Goal: Communication & Community: Answer question/provide support

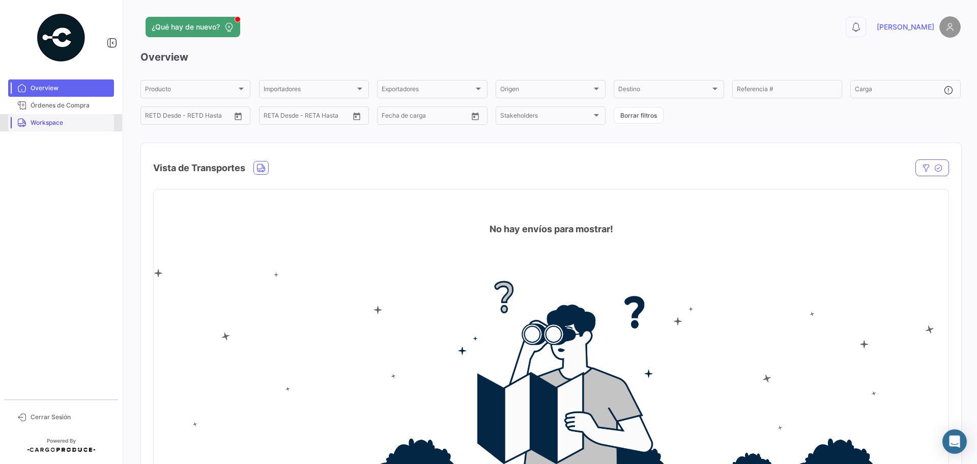
click at [42, 121] on span "Workspace" at bounding box center [70, 122] width 79 height 9
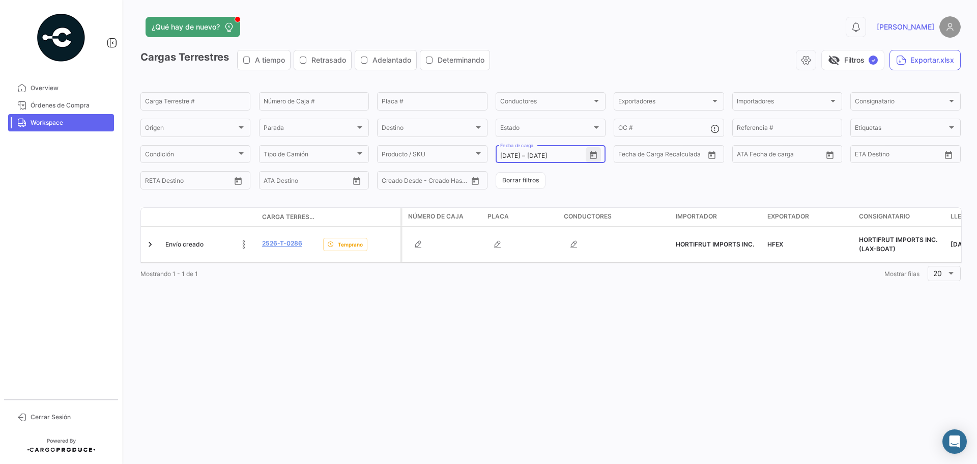
click at [589, 159] on icon "Open calendar" at bounding box center [593, 155] width 9 height 9
click at [609, 281] on div "20" at bounding box center [615, 278] width 16 height 18
type input "[DATE]"
click at [609, 281] on div "20" at bounding box center [615, 278] width 16 height 18
type input "[DATE]"
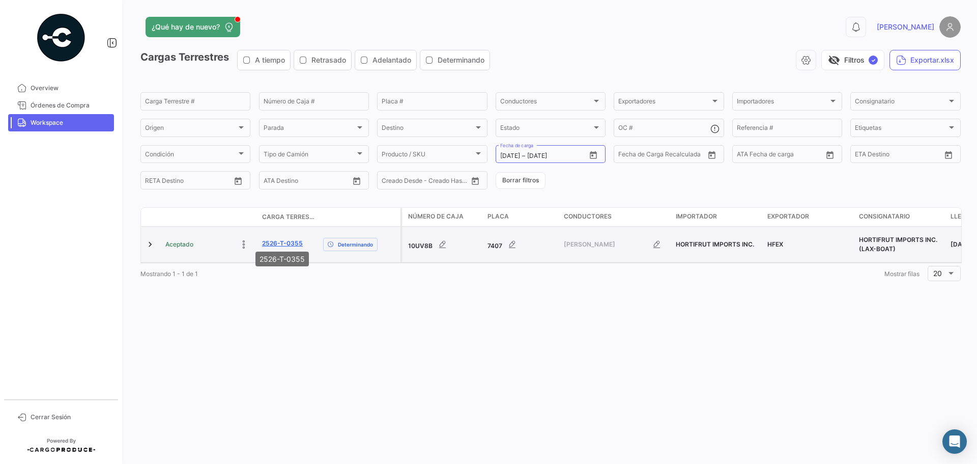
click at [272, 242] on link "2526-T-0355" at bounding box center [282, 243] width 41 height 9
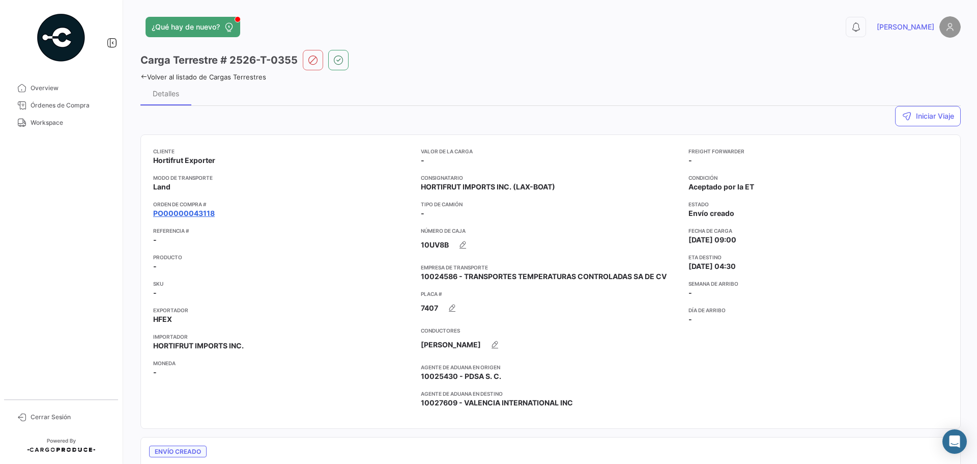
click at [208, 213] on link "PO00000043118" at bounding box center [184, 213] width 62 height 10
click at [175, 208] on app-card-info-title "Orden de Compra #" at bounding box center [283, 204] width 260 height 8
click at [178, 210] on link "PO00000043118" at bounding box center [184, 213] width 62 height 10
click at [180, 213] on link "PO00000043118" at bounding box center [184, 213] width 62 height 10
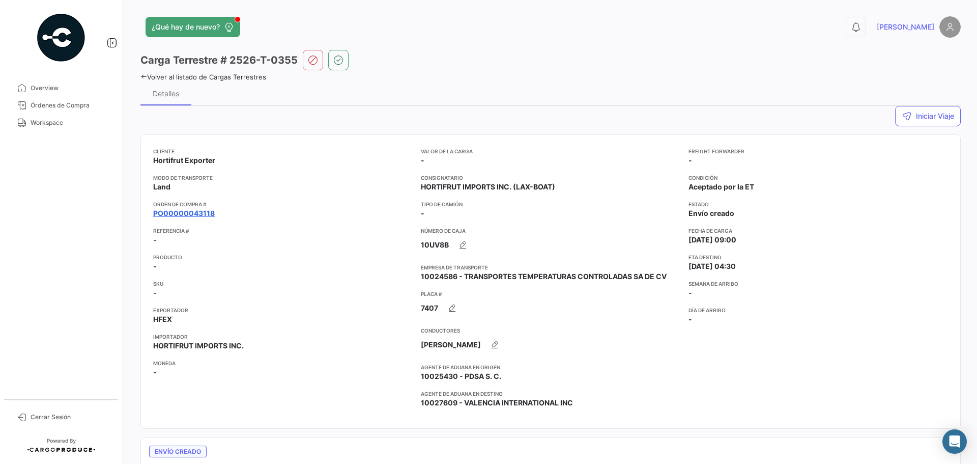
click at [180, 213] on link "PO00000043118" at bounding box center [184, 213] width 62 height 10
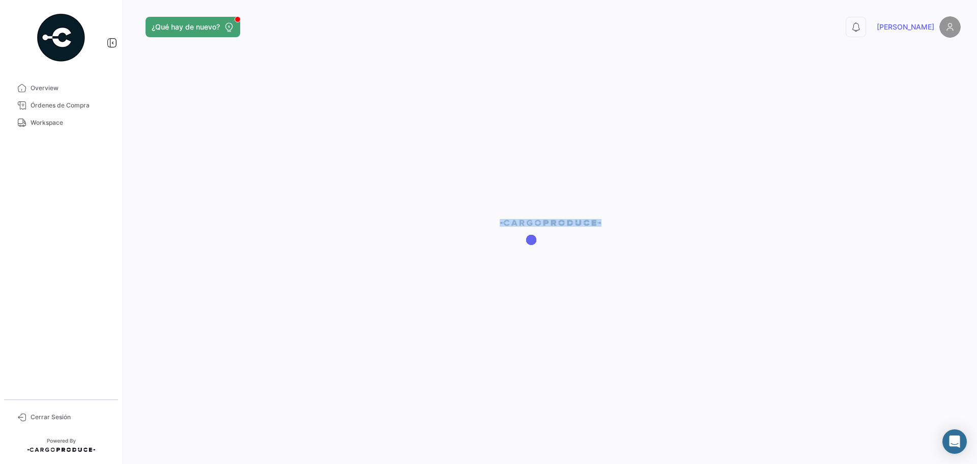
click at [180, 213] on div at bounding box center [550, 232] width 853 height 464
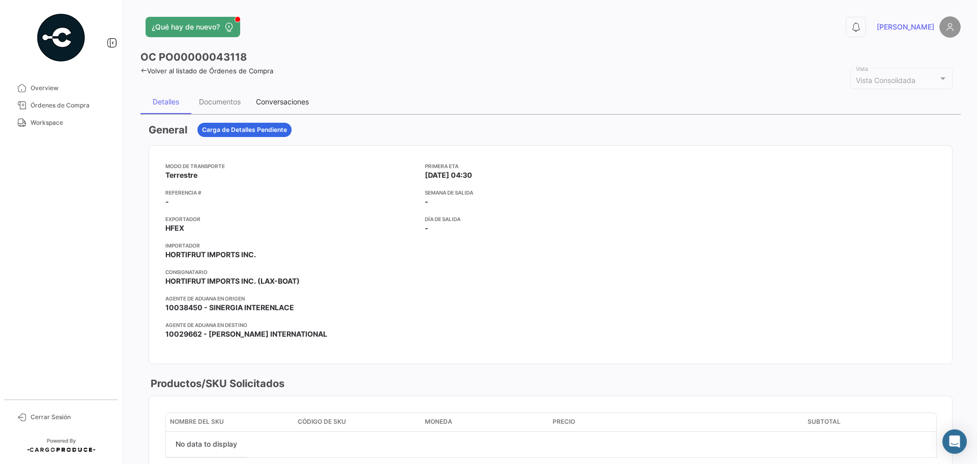
click at [283, 97] on div "Conversaciones" at bounding box center [282, 101] width 53 height 9
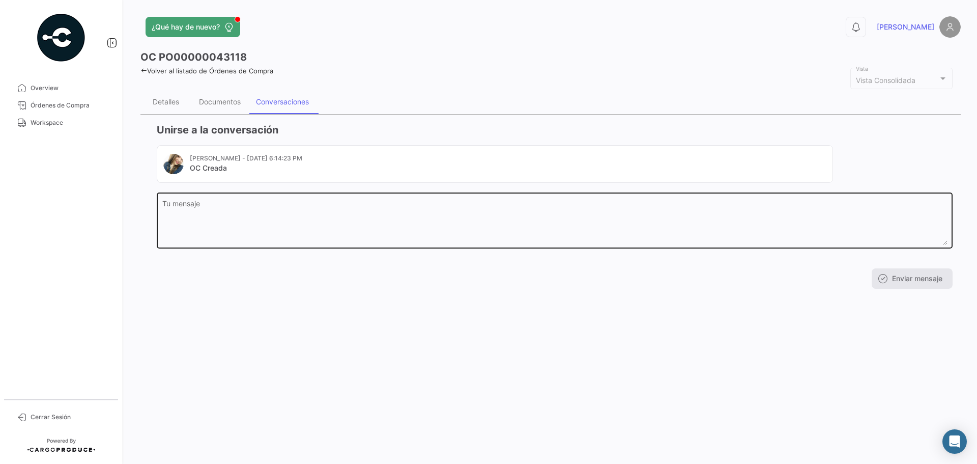
click at [440, 202] on textarea "Tu mensaje" at bounding box center [554, 222] width 785 height 45
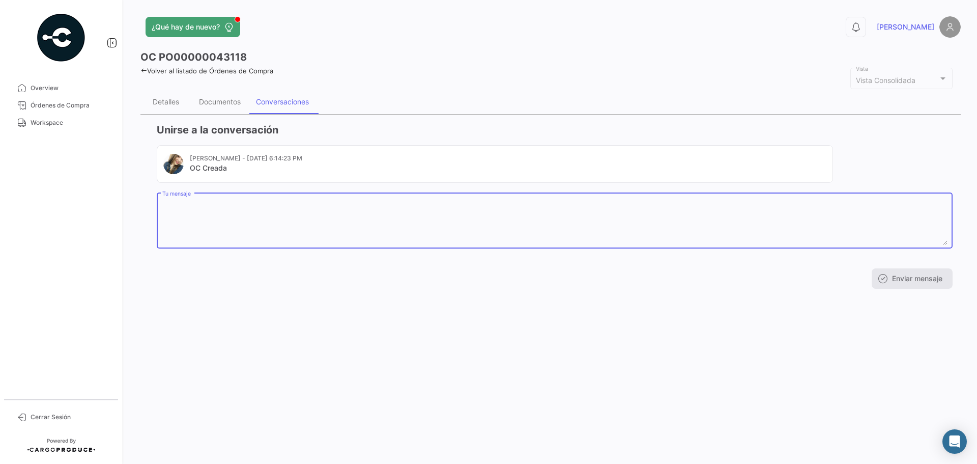
paste textarea "DATOS DEL CHOFER. Nombre completo: [PERSON_NAME] Fecha de nacimiento: [DEMOGRAP…"
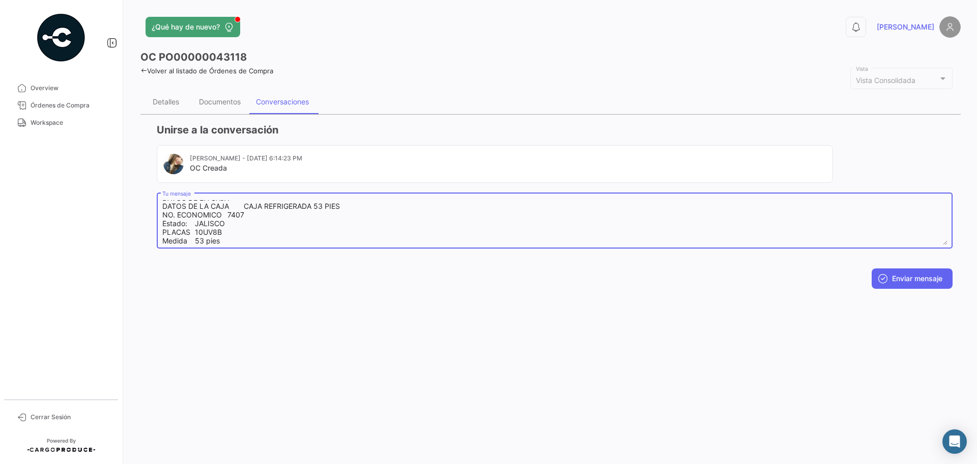
scroll to position [127, 0]
click at [169, 238] on textarea "DATOS DEL CHOFER. Nombre completo: [PERSON_NAME] Fecha de nacimiento: [DEMOGRAP…" at bounding box center [554, 222] width 785 height 45
type textarea "DATOS DEL CHOFER. Nombre completo: [PERSON_NAME] Fecha de nacimiento: [DEMOGRAP…"
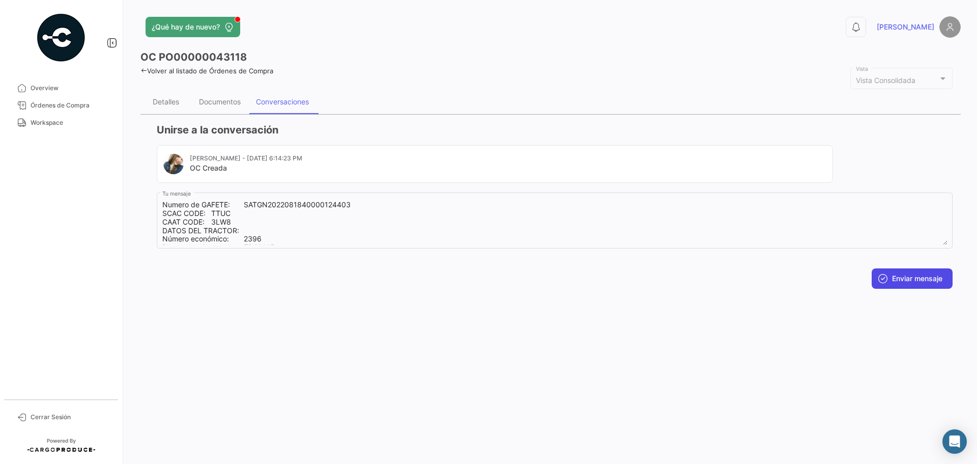
click at [892, 280] on button "Enviar mensaje" at bounding box center [912, 278] width 81 height 20
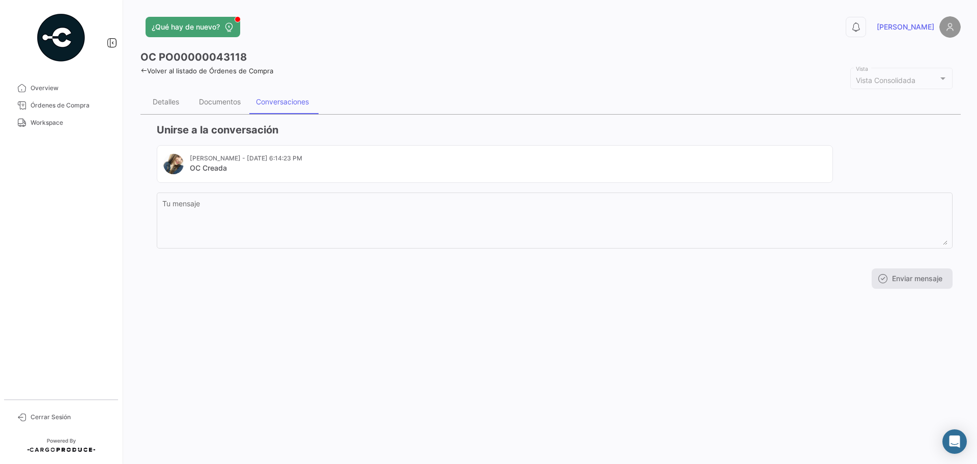
scroll to position [0, 0]
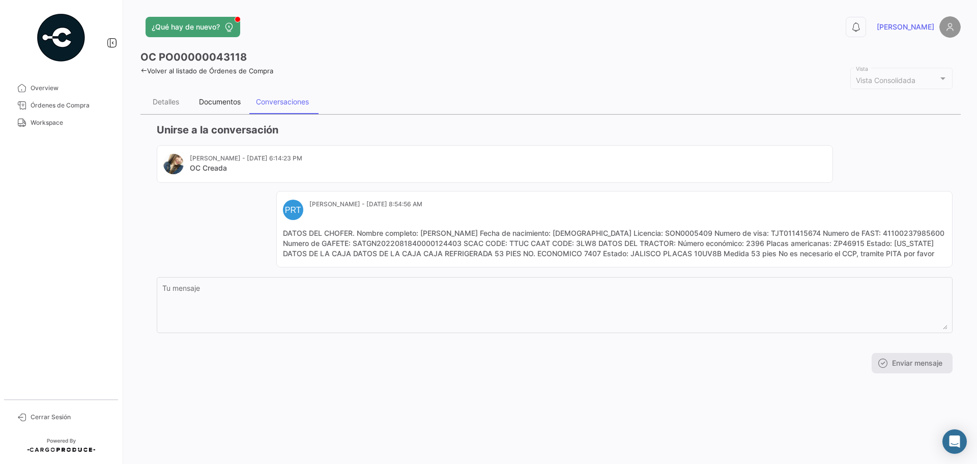
click at [218, 107] on div "Documentos" at bounding box center [219, 102] width 57 height 24
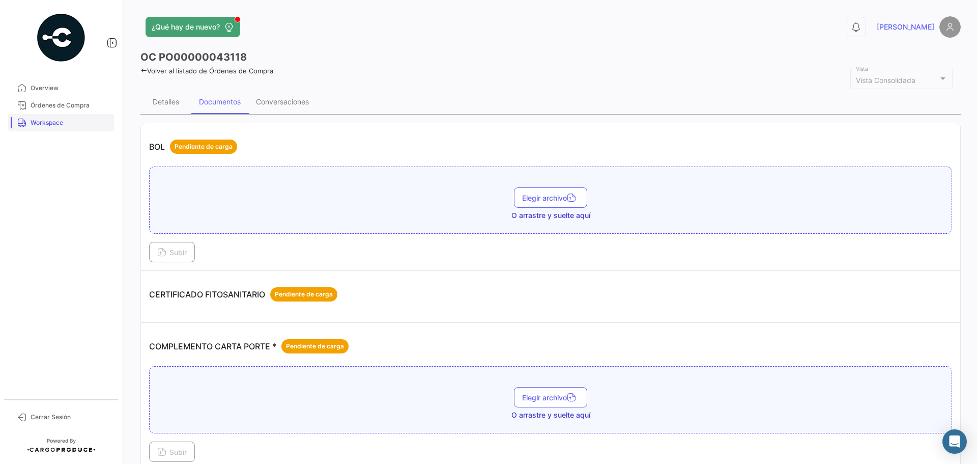
click at [63, 118] on span "Workspace" at bounding box center [70, 122] width 79 height 9
